Goal: Communication & Community: Answer question/provide support

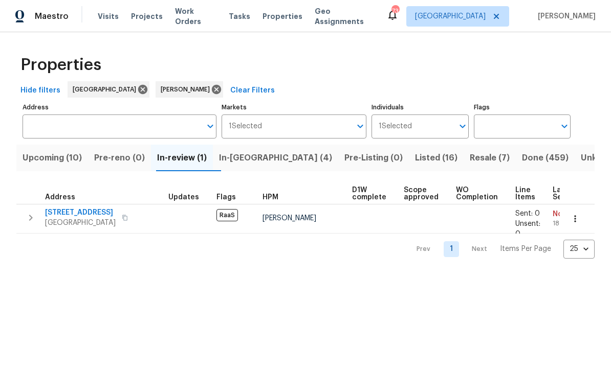
click at [260, 157] on span "In-reno (4)" at bounding box center [275, 158] width 113 height 14
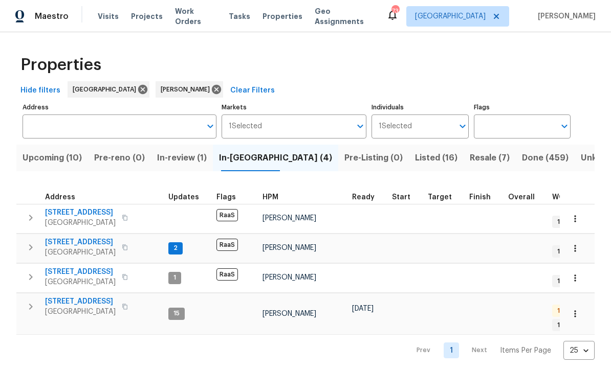
click at [74, 244] on span "34 Powder Brook Ct" at bounding box center [80, 242] width 71 height 10
click at [65, 297] on span "76 Regent Ct" at bounding box center [80, 302] width 71 height 10
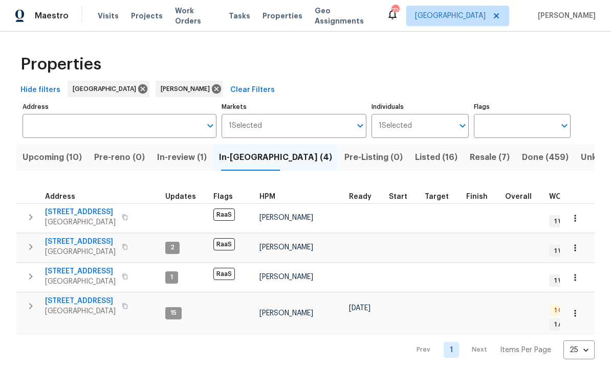
scroll to position [8, 3]
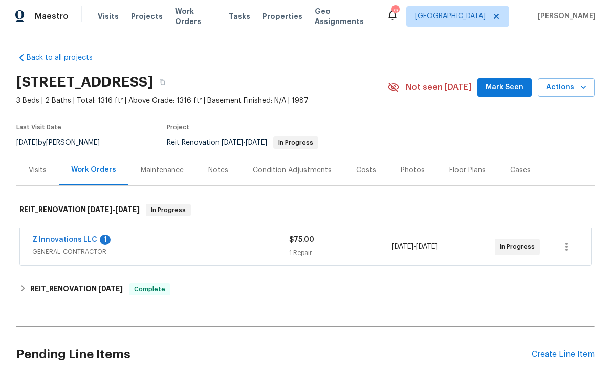
click at [61, 239] on link "Z Innovations LLC" at bounding box center [64, 239] width 65 height 7
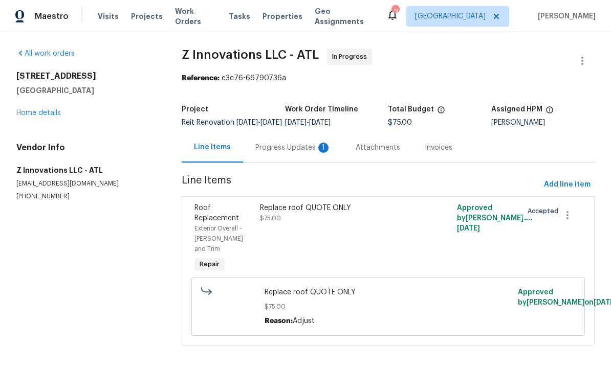
click at [286, 153] on div "Progress Updates 1" at bounding box center [293, 148] width 76 height 10
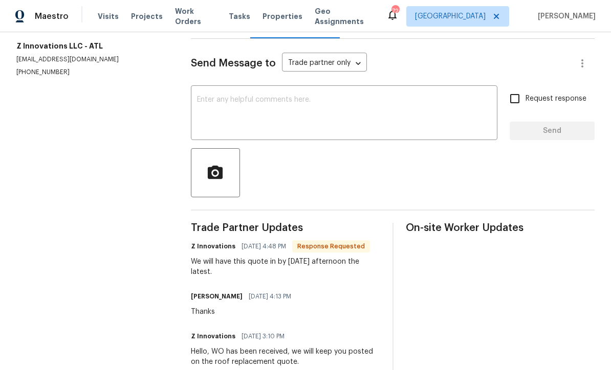
scroll to position [124, 0]
click at [202, 109] on textarea at bounding box center [344, 115] width 294 height 36
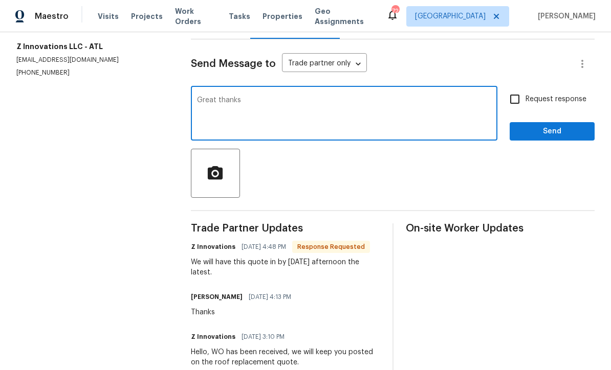
type textarea "Great thanks"
click at [585, 138] on span "Send" at bounding box center [552, 131] width 69 height 13
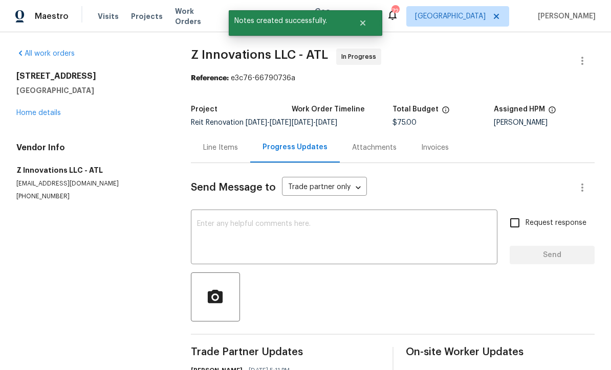
click at [33, 111] on link "Home details" at bounding box center [38, 113] width 45 height 7
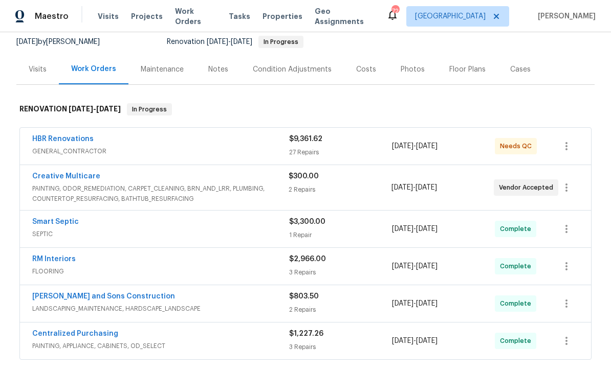
scroll to position [135, 0]
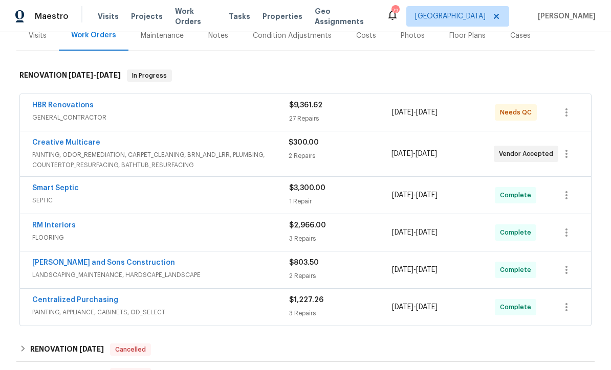
click at [53, 139] on link "Creative Multicare" at bounding box center [66, 142] width 68 height 7
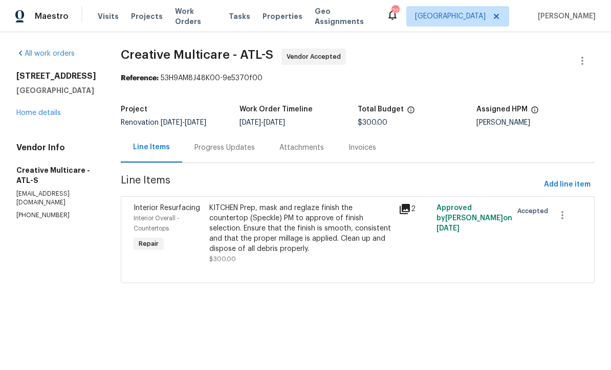
click at [245, 147] on div "Progress Updates" at bounding box center [224, 148] width 60 height 10
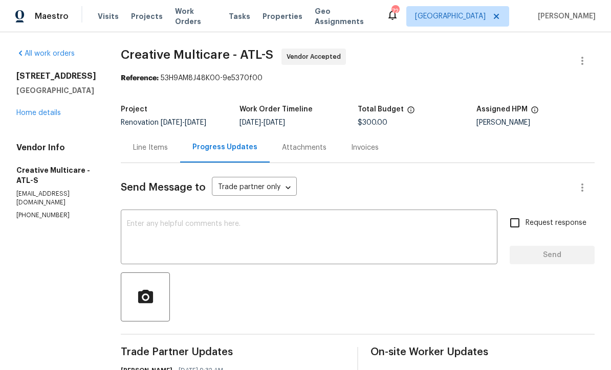
click at [169, 222] on textarea at bounding box center [309, 239] width 364 height 36
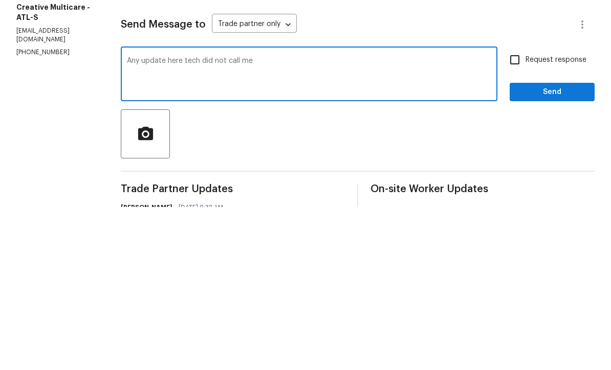
type textarea "Any update here tech did not call me"
click at [518, 212] on input "Request response" at bounding box center [514, 222] width 21 height 21
checkbox input "true"
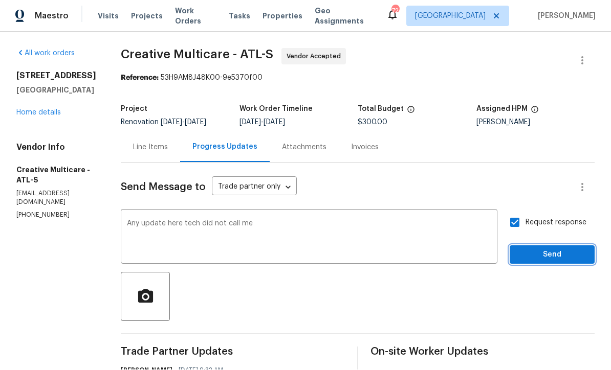
click at [556, 249] on span "Send" at bounding box center [552, 255] width 69 height 13
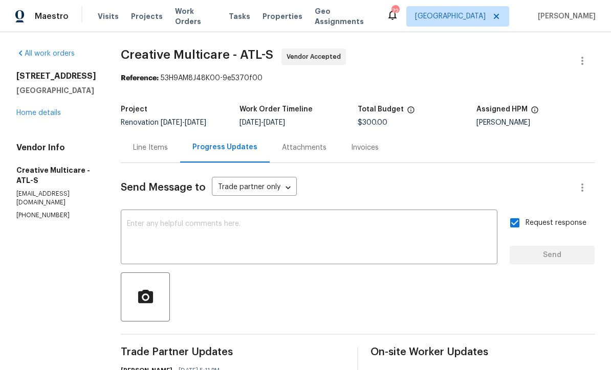
scroll to position [0, 0]
click at [37, 110] on link "Home details" at bounding box center [38, 113] width 45 height 7
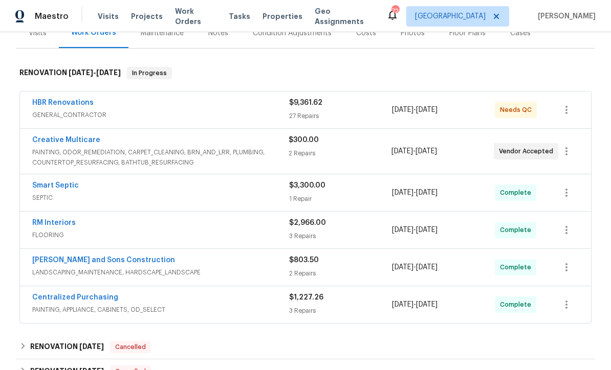
scroll to position [130, 0]
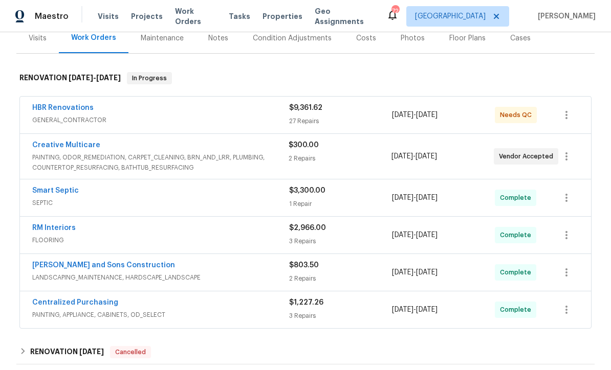
scroll to position [164, 0]
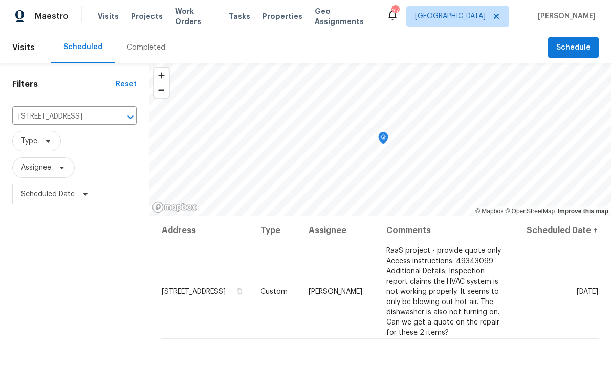
click at [117, 120] on button "Clear" at bounding box center [117, 117] width 14 height 14
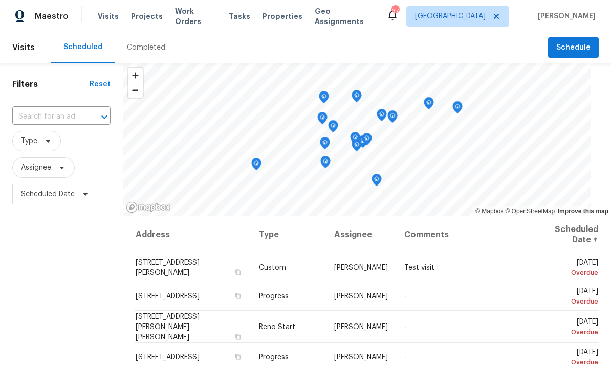
click at [31, 116] on input "text" at bounding box center [47, 117] width 70 height 16
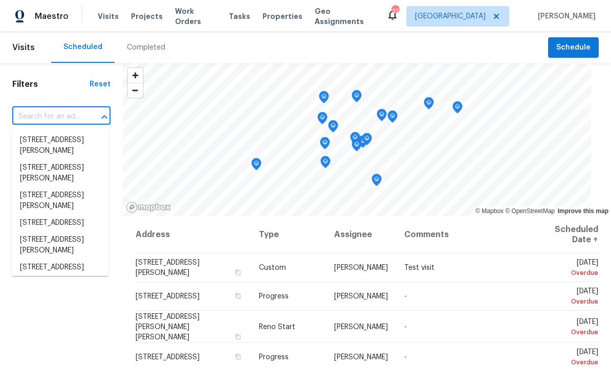
click at [30, 114] on input "text" at bounding box center [47, 117] width 70 height 16
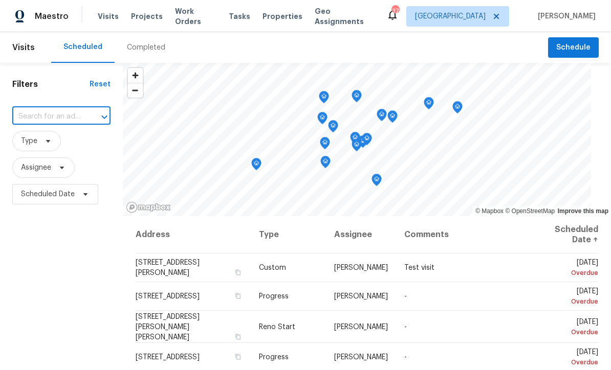
paste input "[STREET_ADDRESS][PERSON_NAME]"
type input "[STREET_ADDRESS][PERSON_NAME]"
click at [44, 146] on li "[STREET_ADDRESS][PERSON_NAME]" at bounding box center [60, 146] width 97 height 28
